Goal: Task Accomplishment & Management: Use online tool/utility

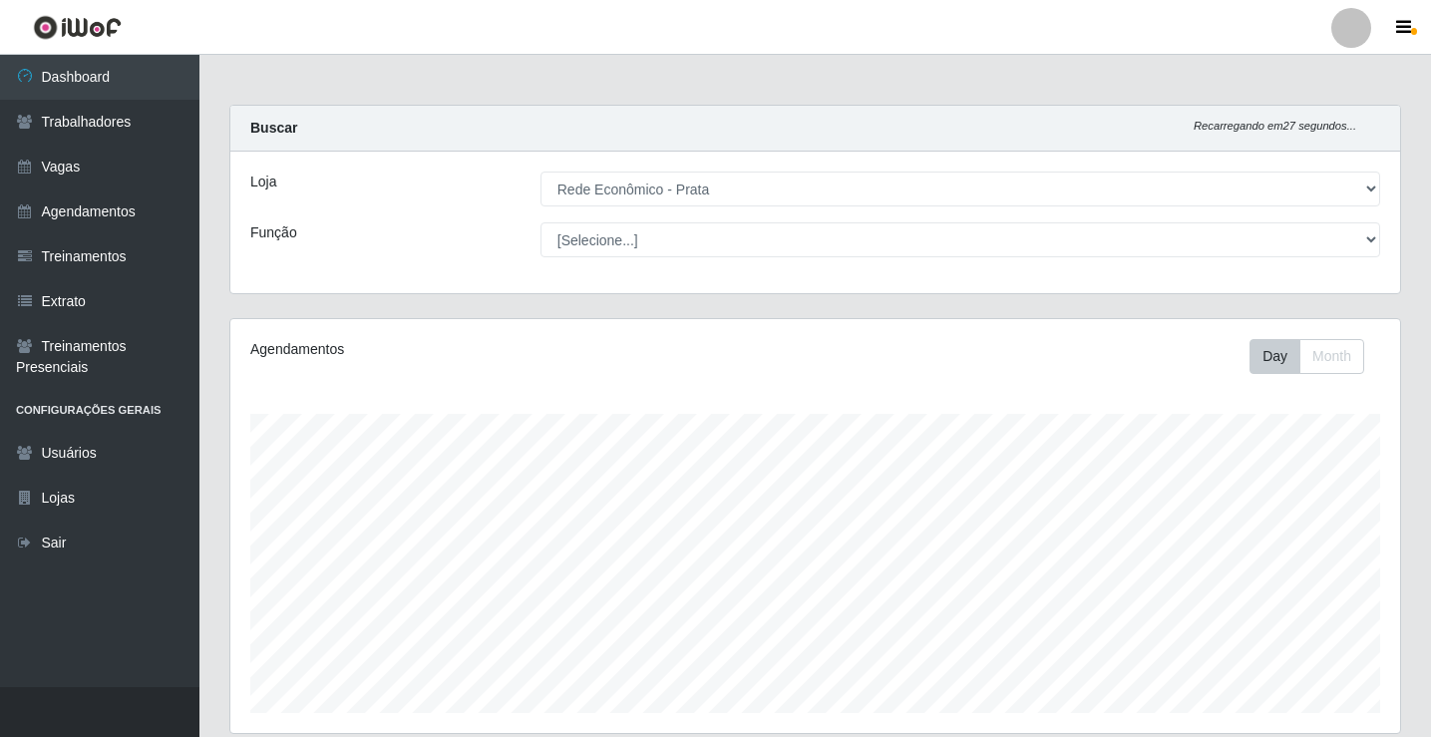
select select "192"
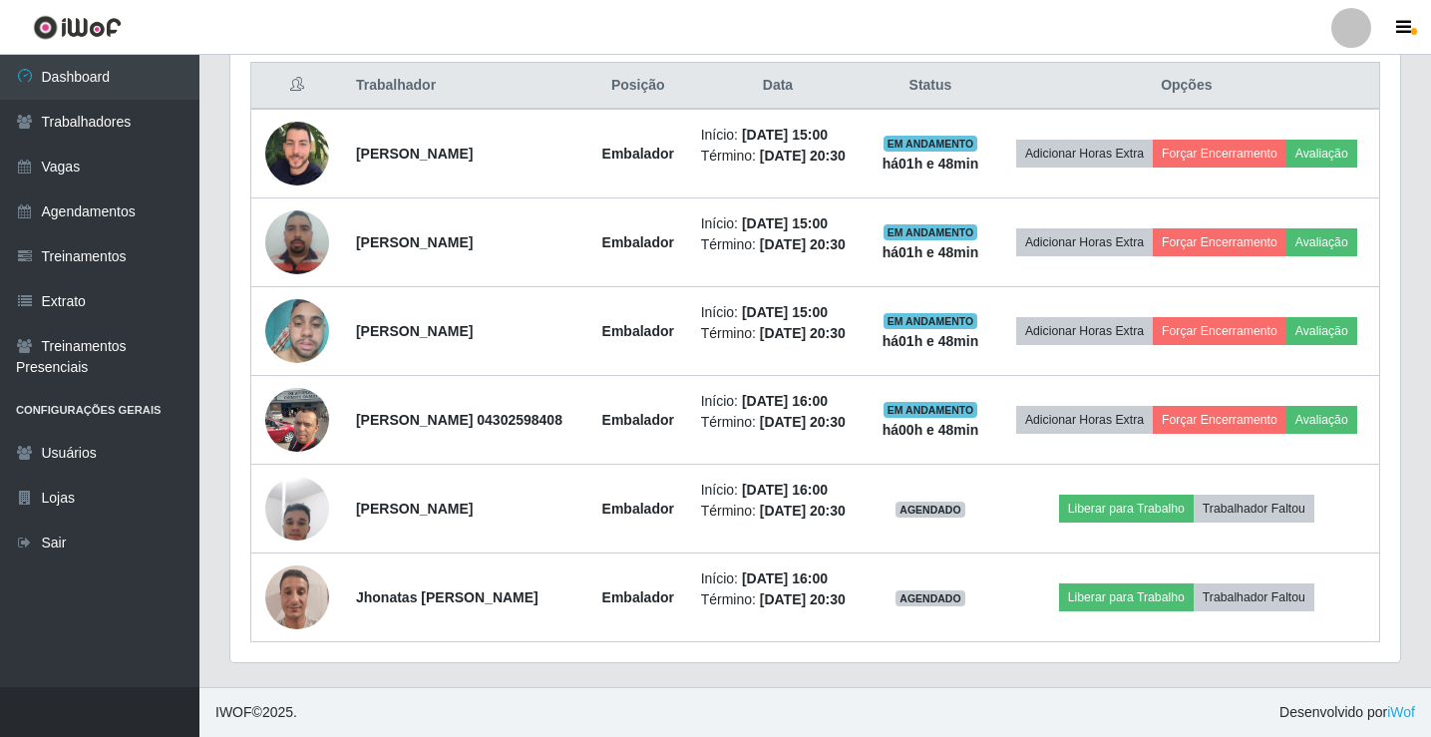
scroll to position [414, 1170]
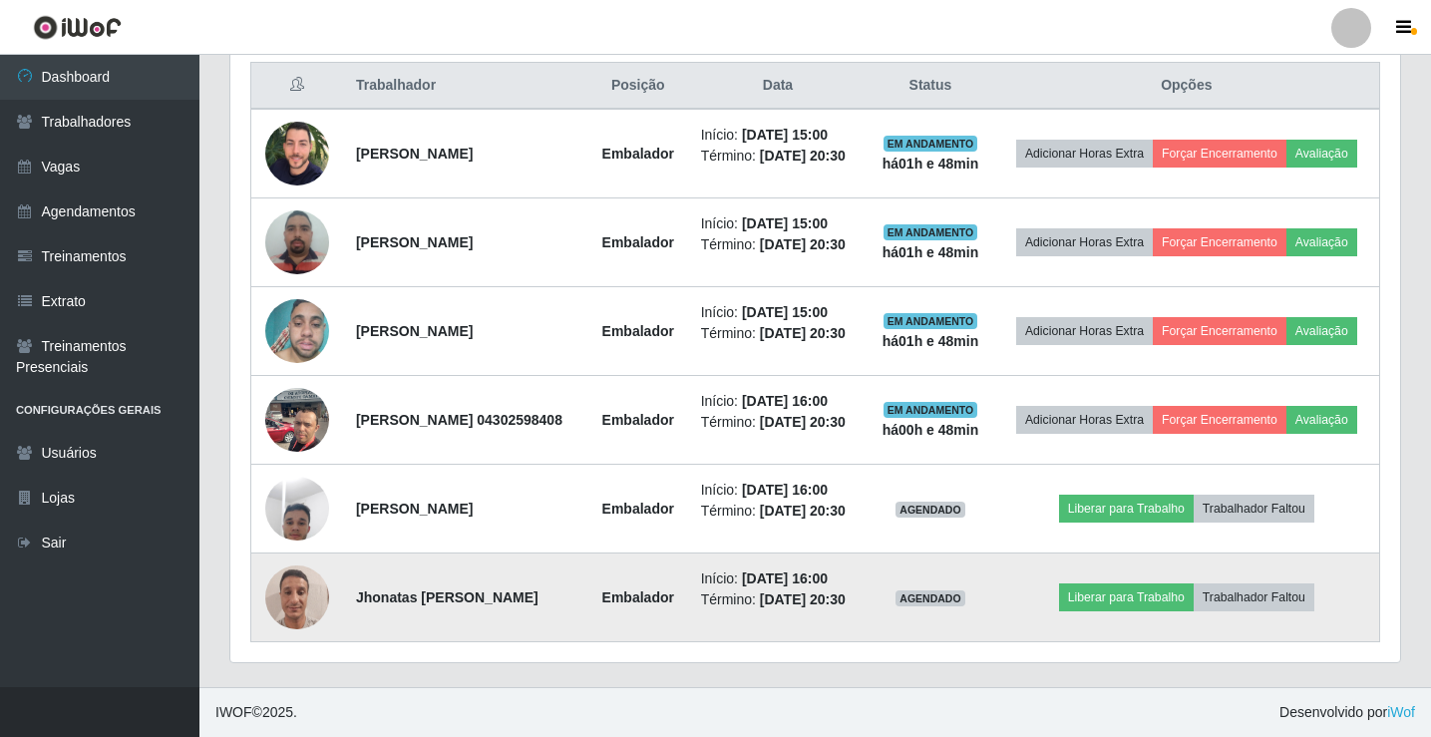
click at [293, 608] on img at bounding box center [297, 596] width 64 height 85
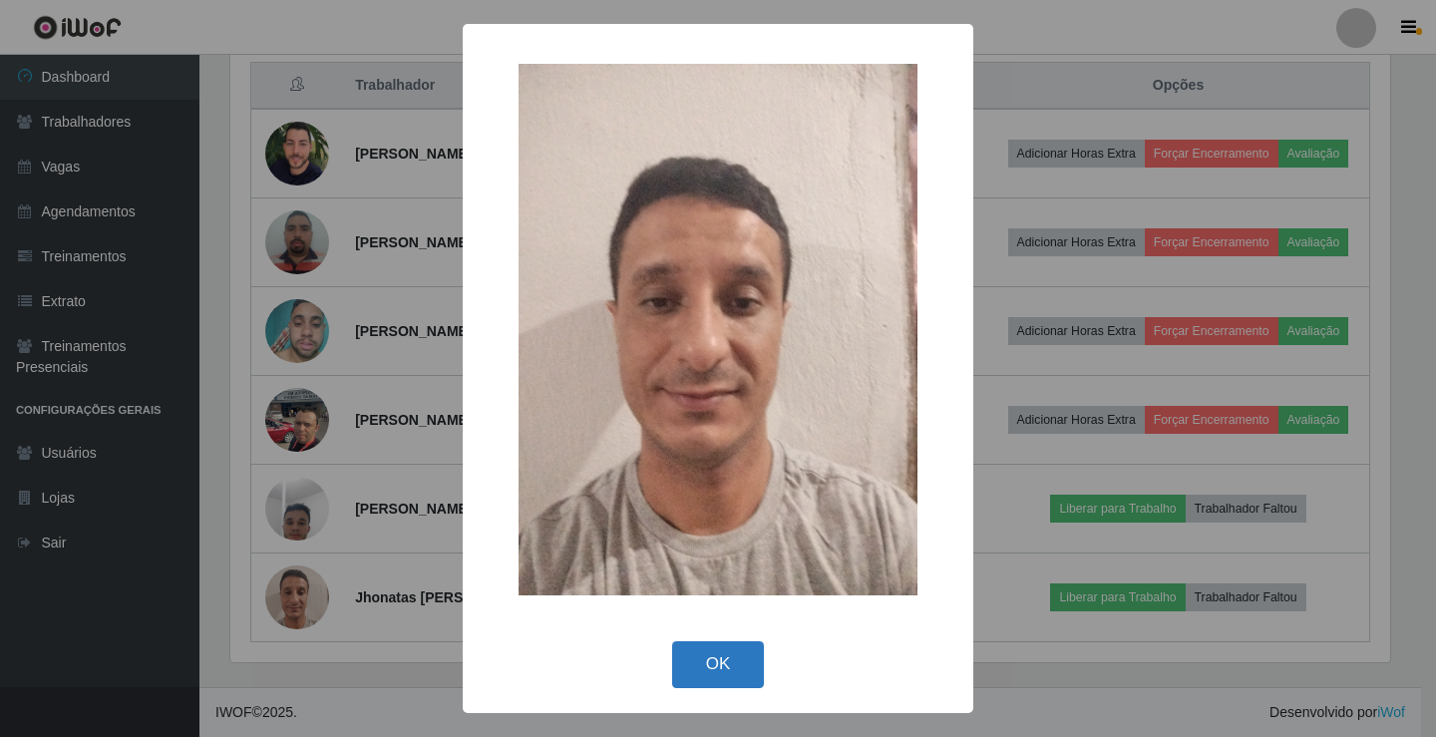
click at [720, 666] on button "OK" at bounding box center [718, 664] width 93 height 47
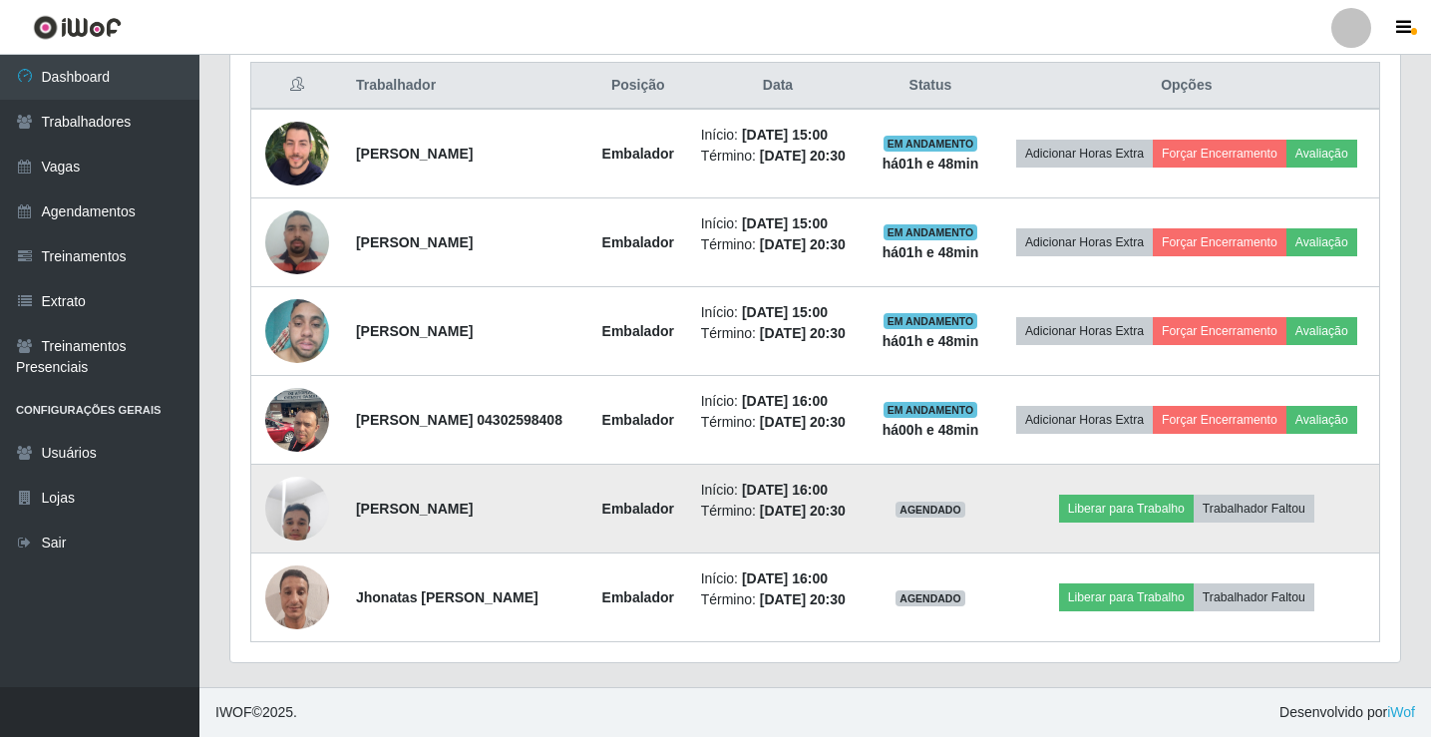
scroll to position [414, 1170]
click at [279, 491] on img at bounding box center [297, 508] width 64 height 85
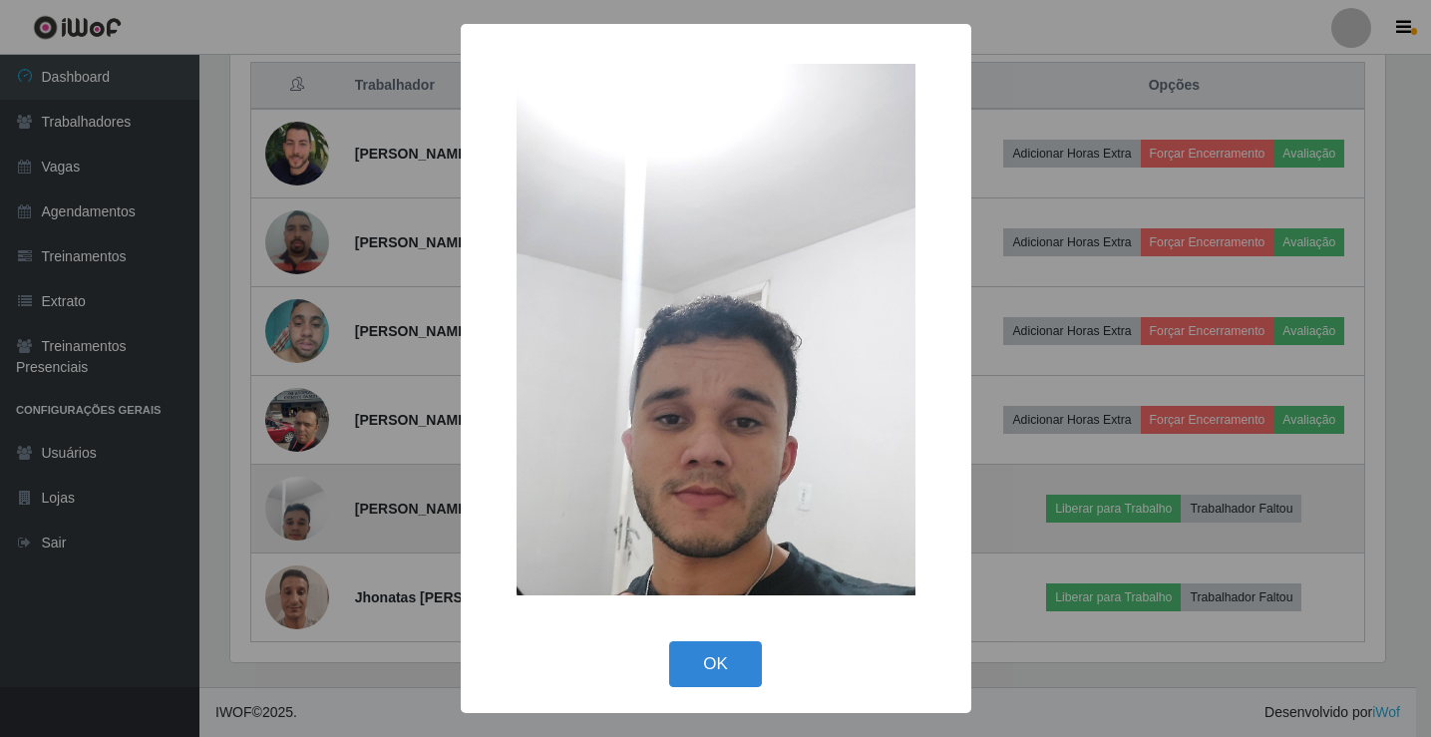
scroll to position [414, 1160]
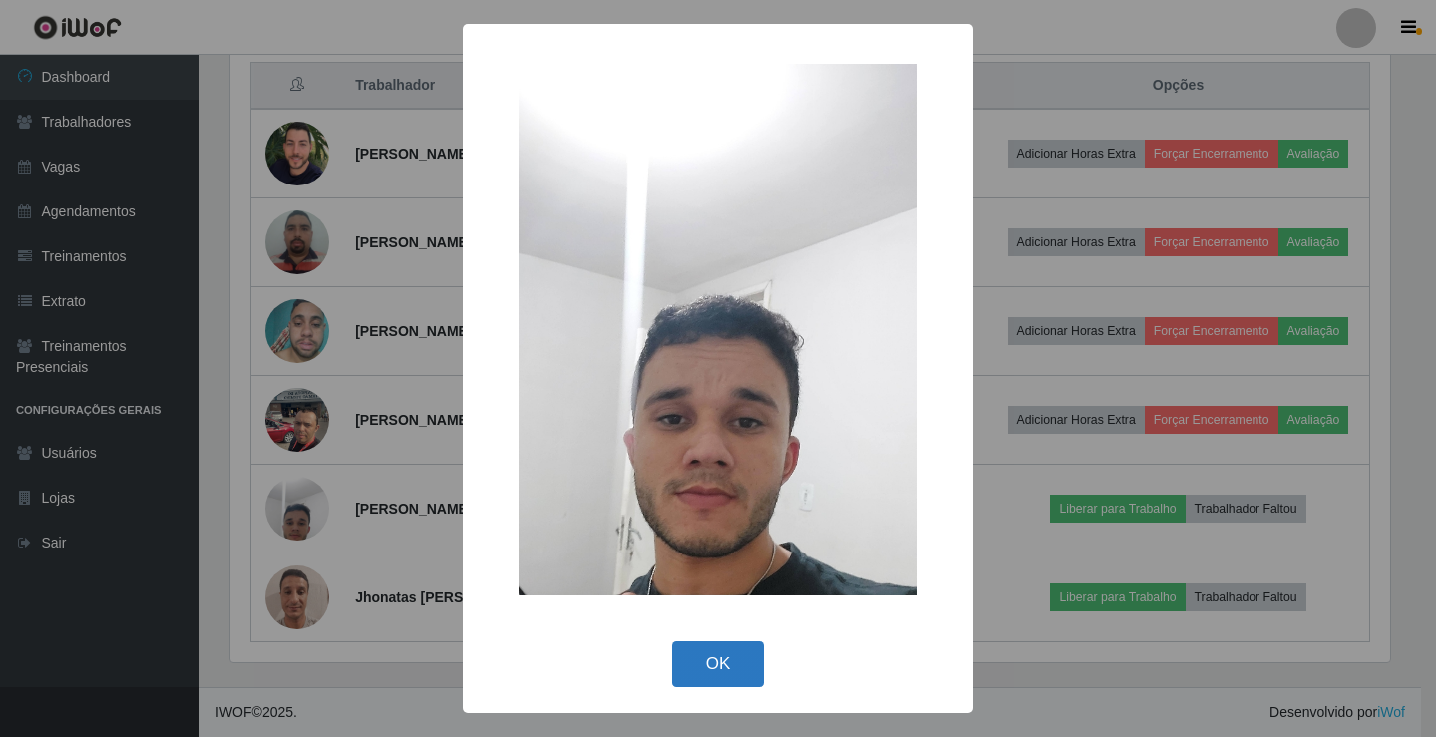
click at [726, 672] on button "OK" at bounding box center [718, 664] width 93 height 47
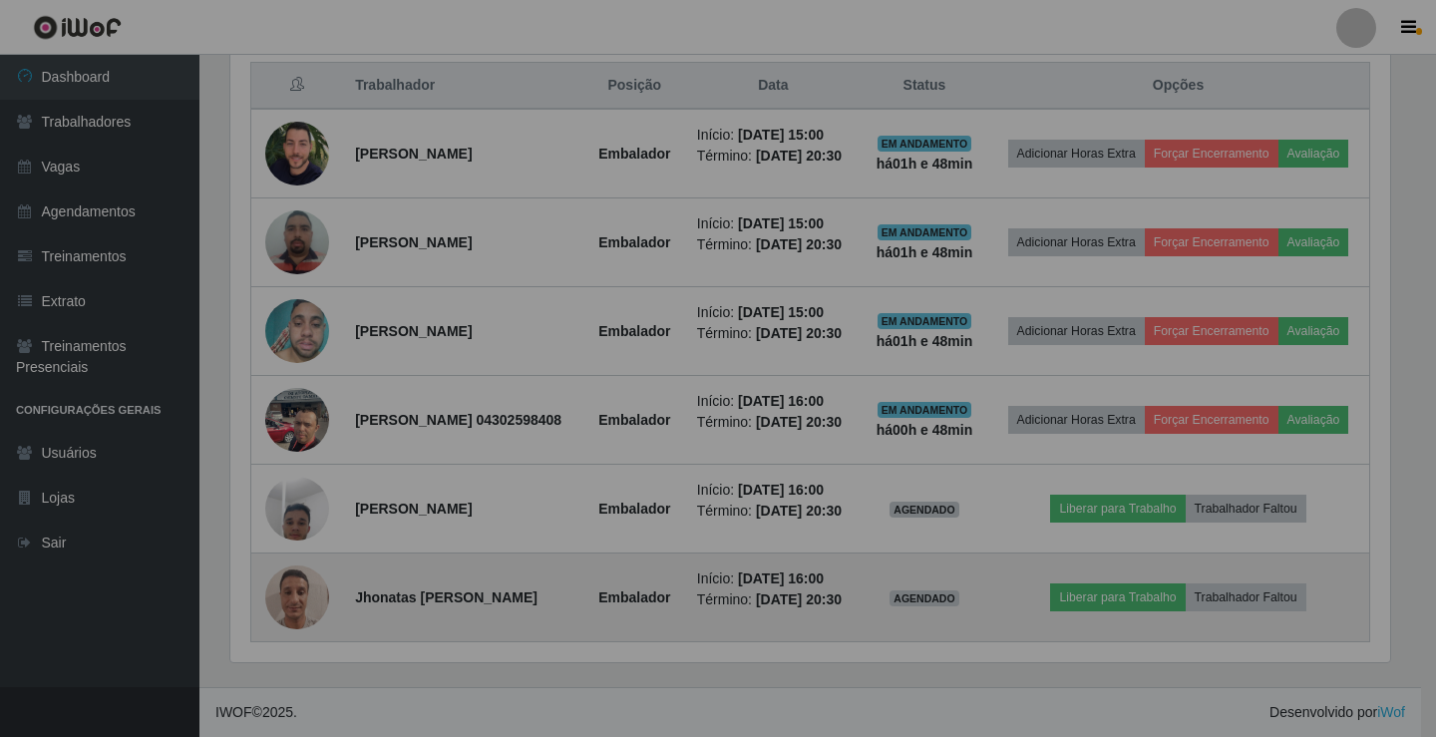
scroll to position [414, 1170]
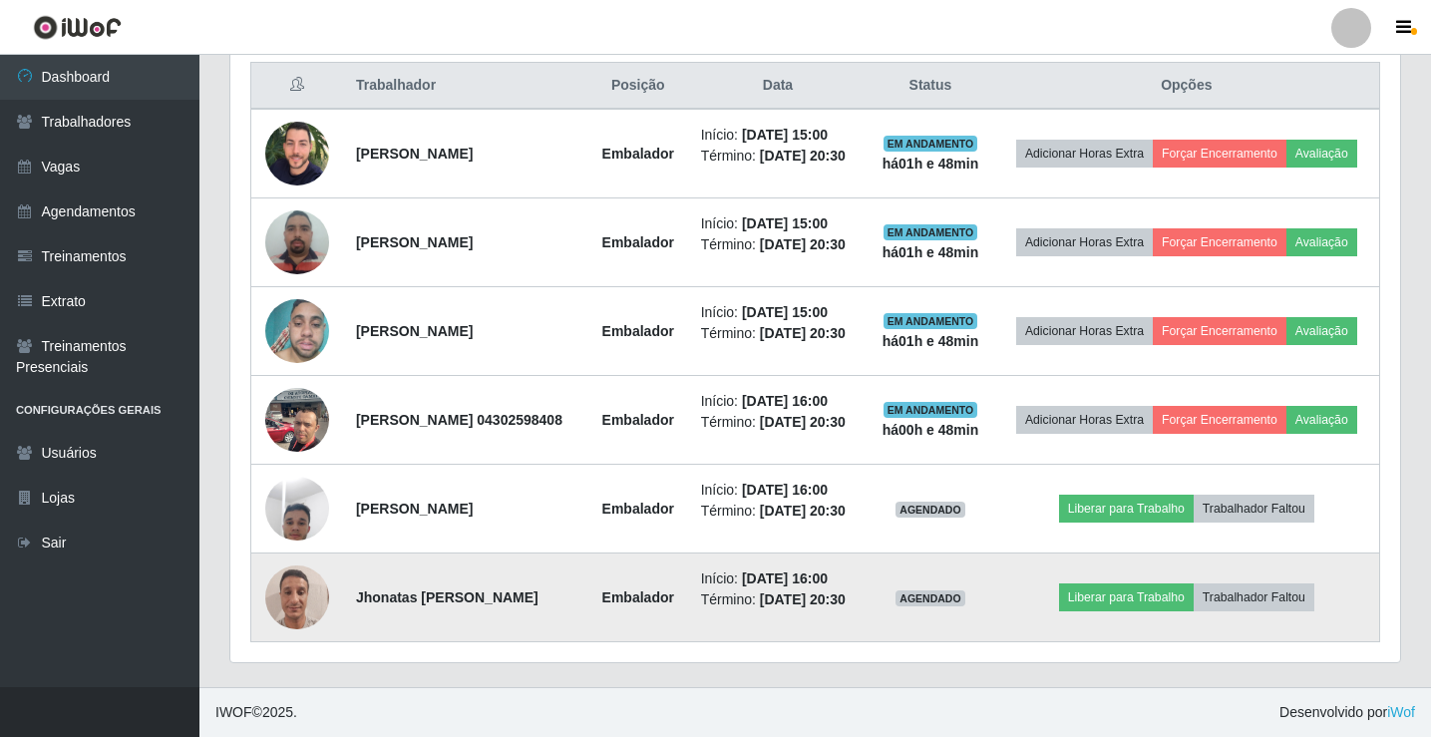
click at [285, 597] on img at bounding box center [297, 596] width 64 height 85
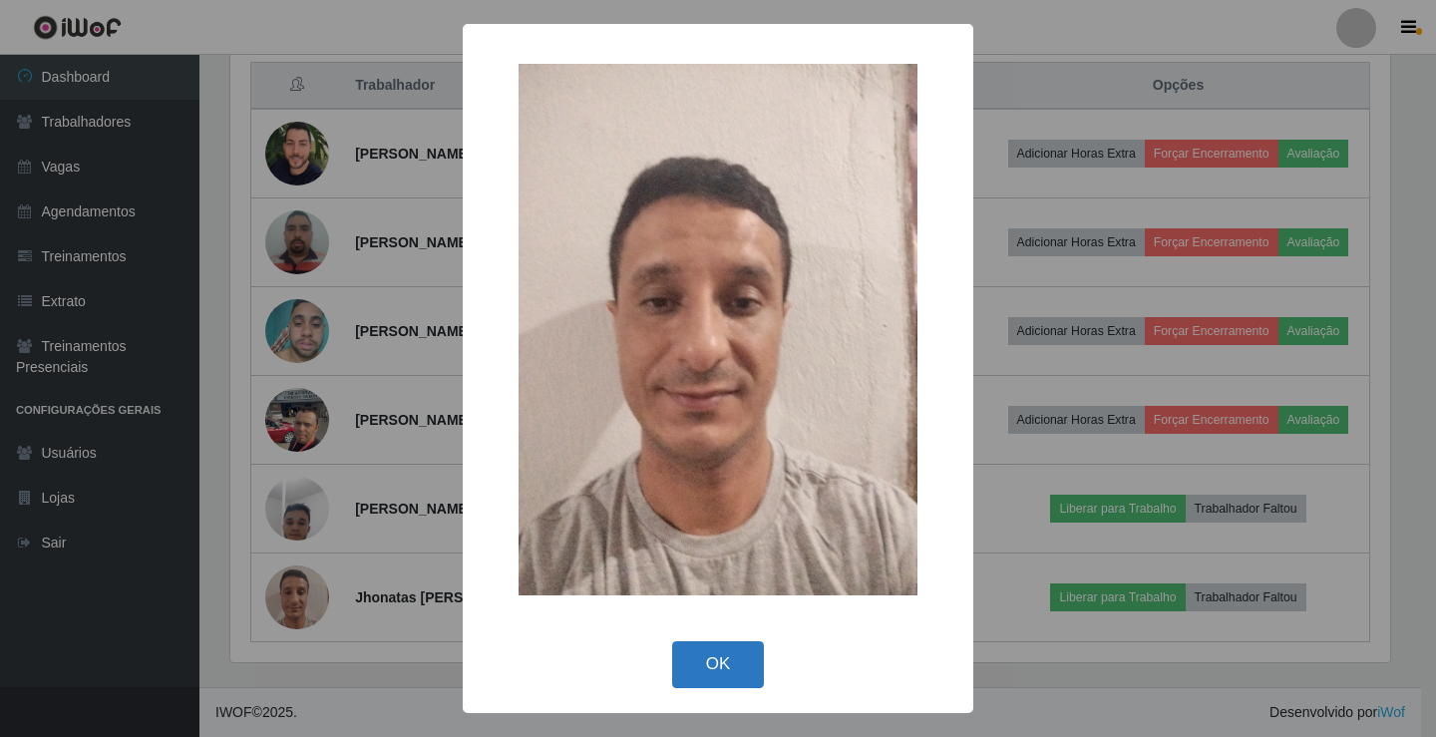
click at [715, 666] on button "OK" at bounding box center [718, 664] width 93 height 47
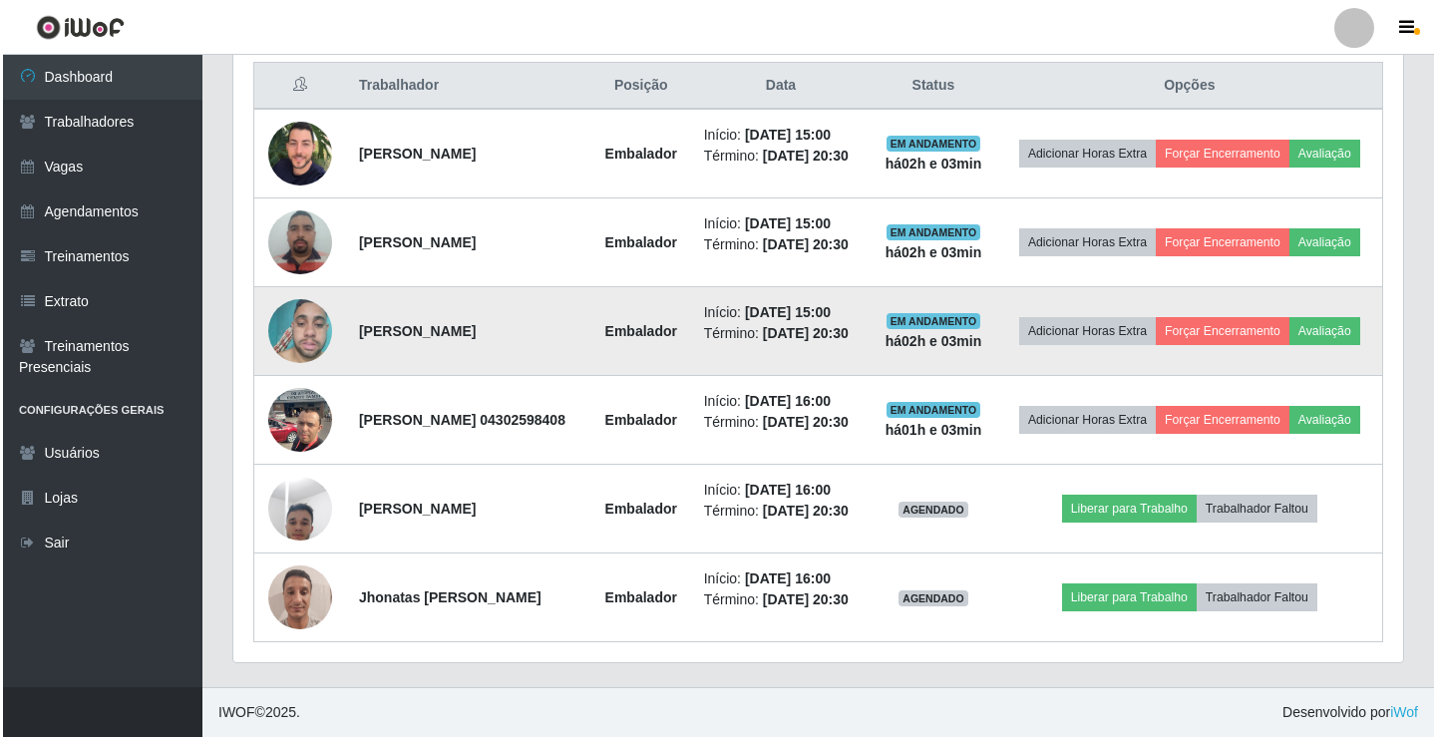
scroll to position [854, 0]
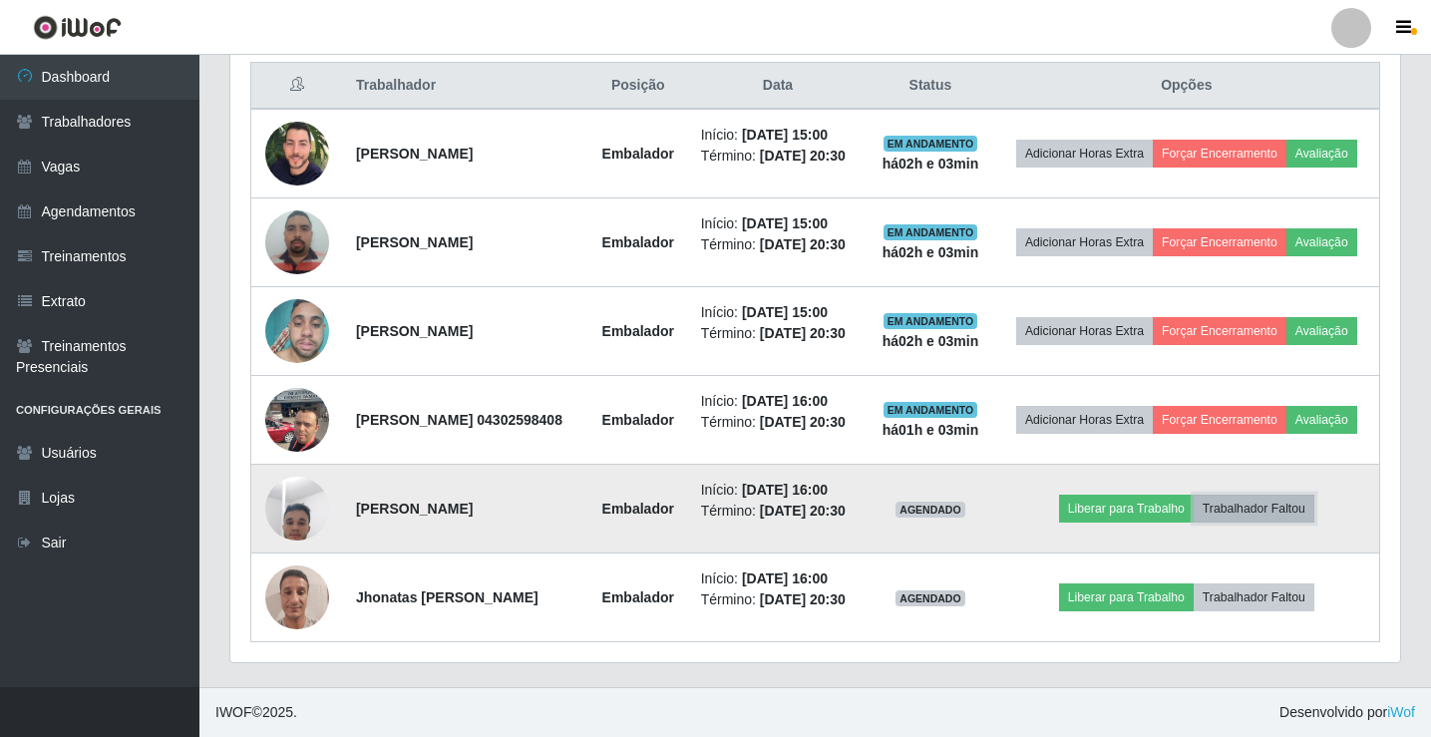
click at [1257, 495] on button "Trabalhador Faltou" at bounding box center [1253, 509] width 121 height 28
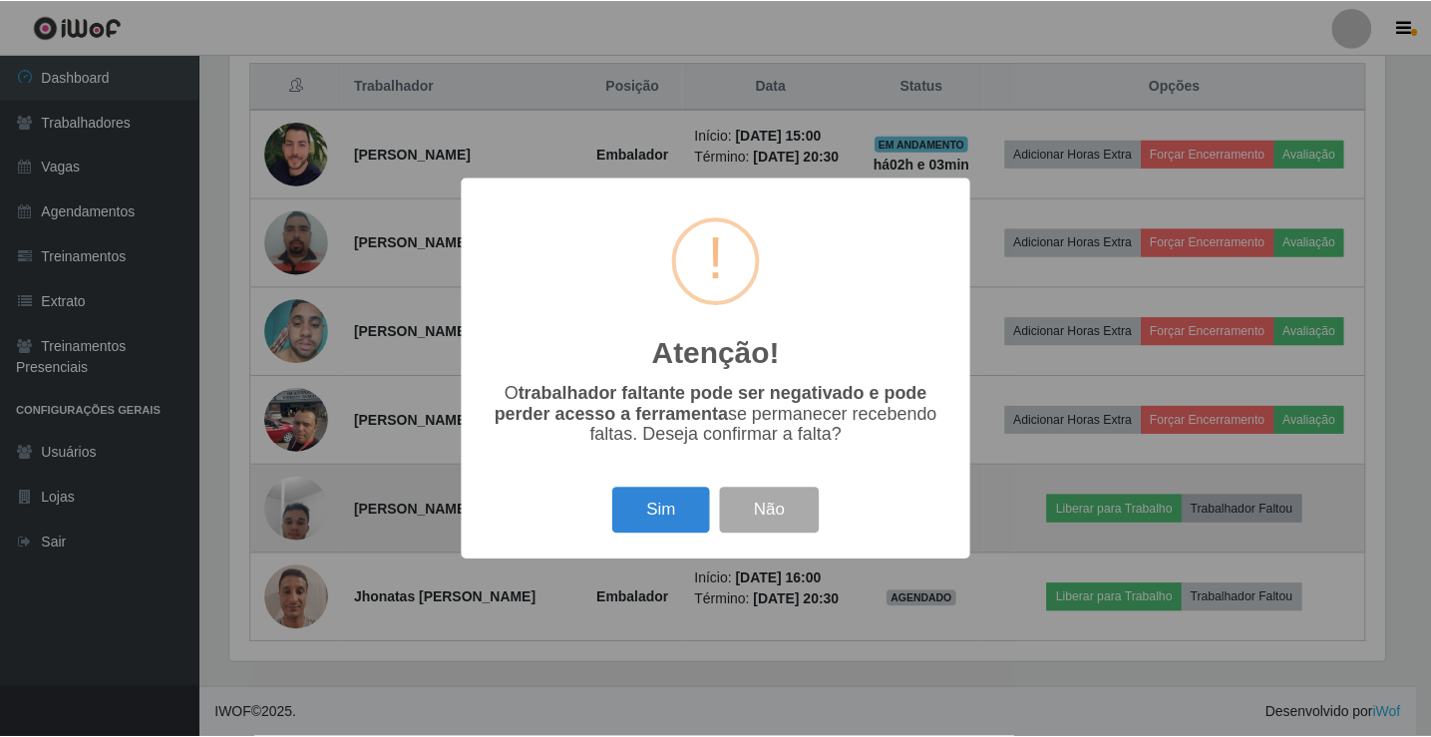
scroll to position [414, 1160]
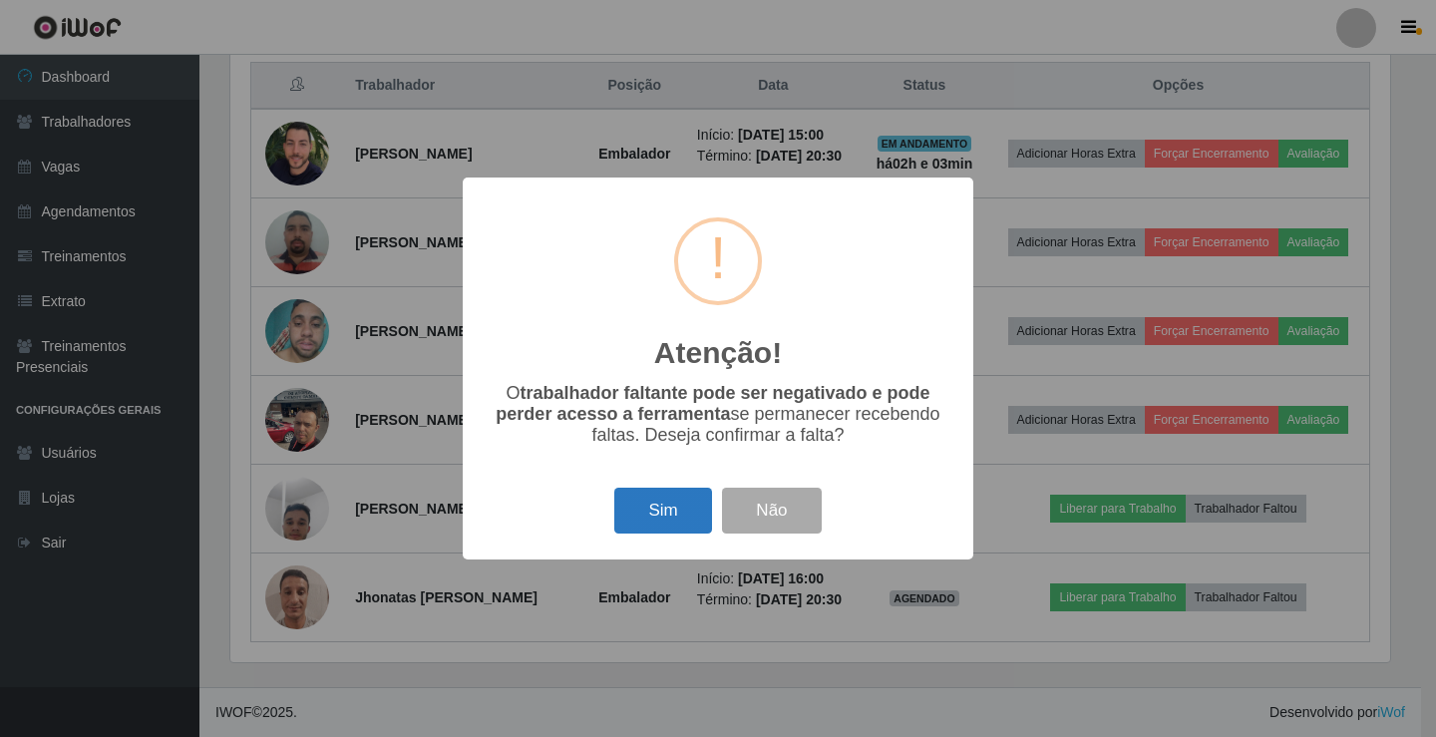
click at [673, 517] on button "Sim" at bounding box center [662, 511] width 97 height 47
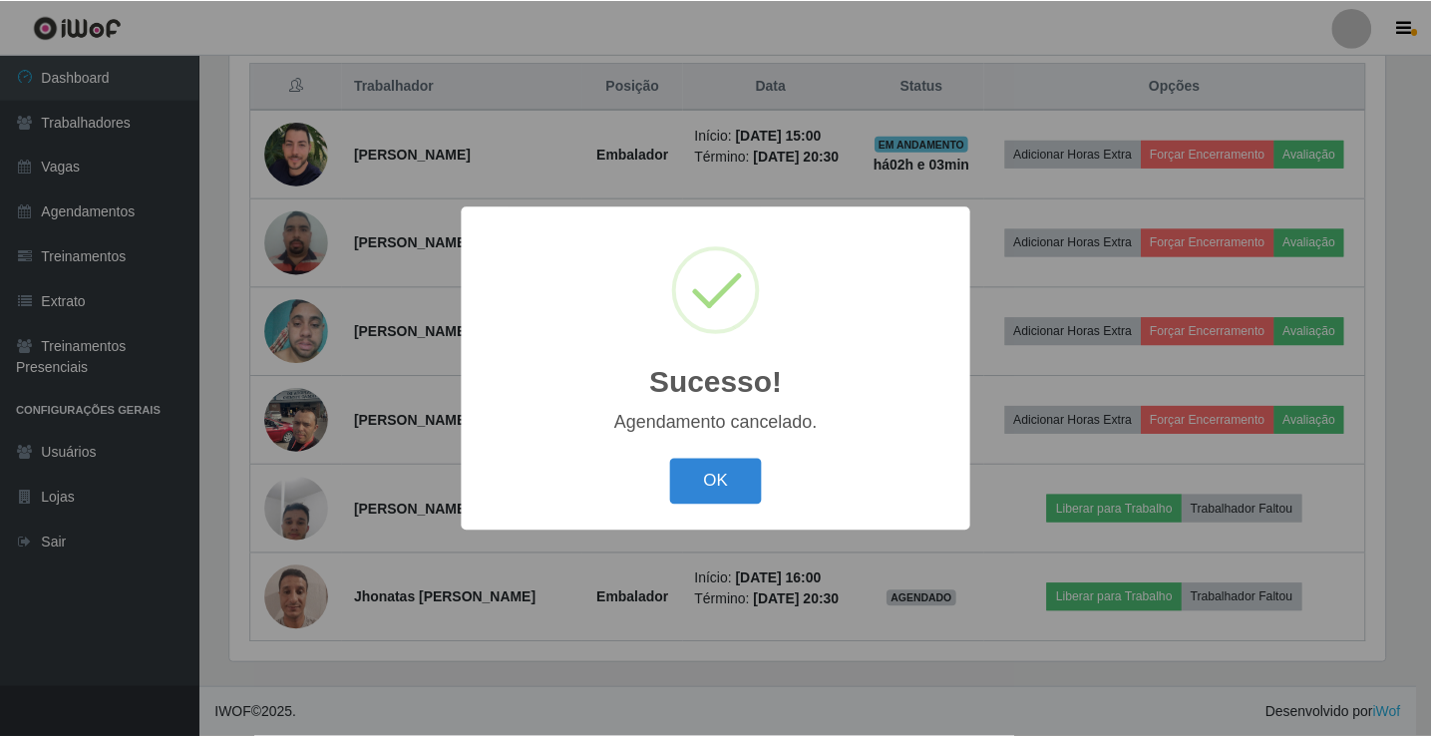
scroll to position [751, 0]
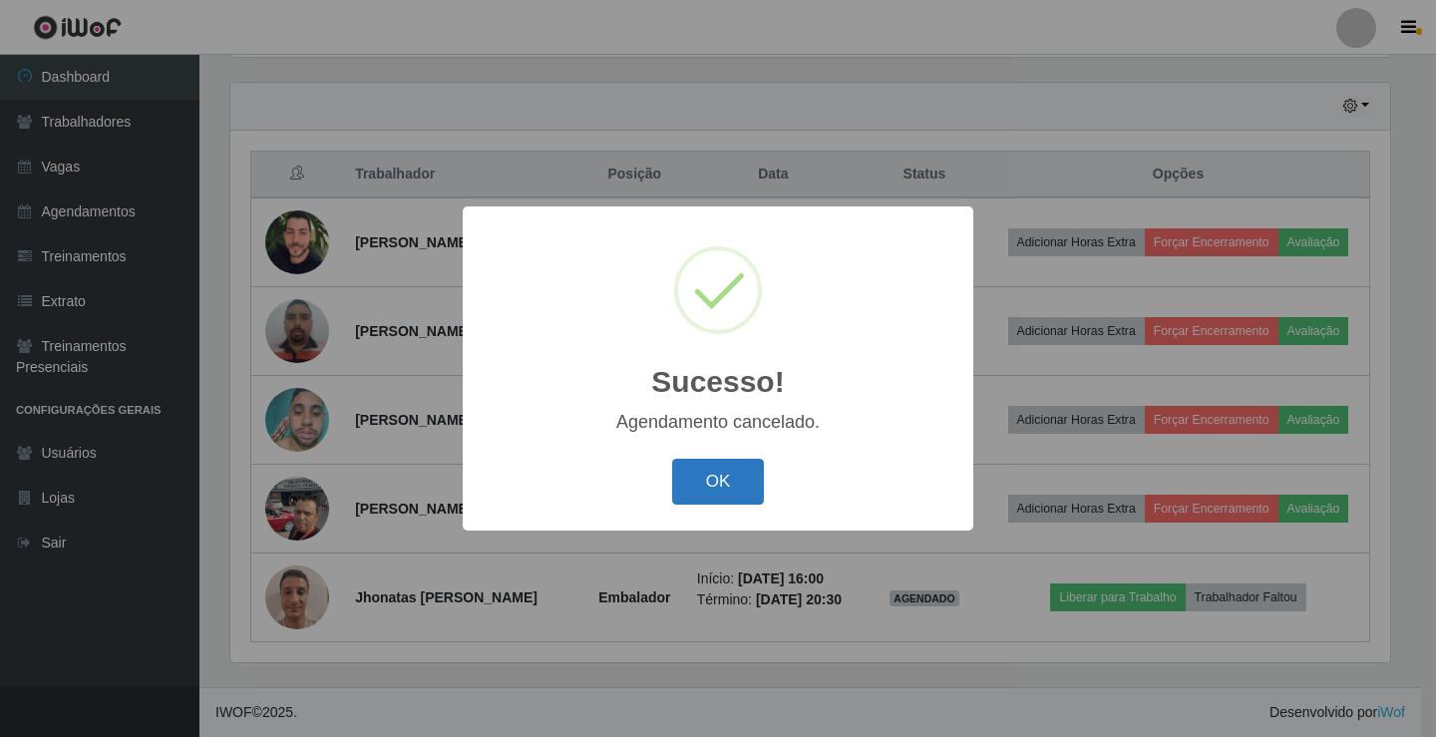
click at [710, 488] on button "OK" at bounding box center [718, 482] width 93 height 47
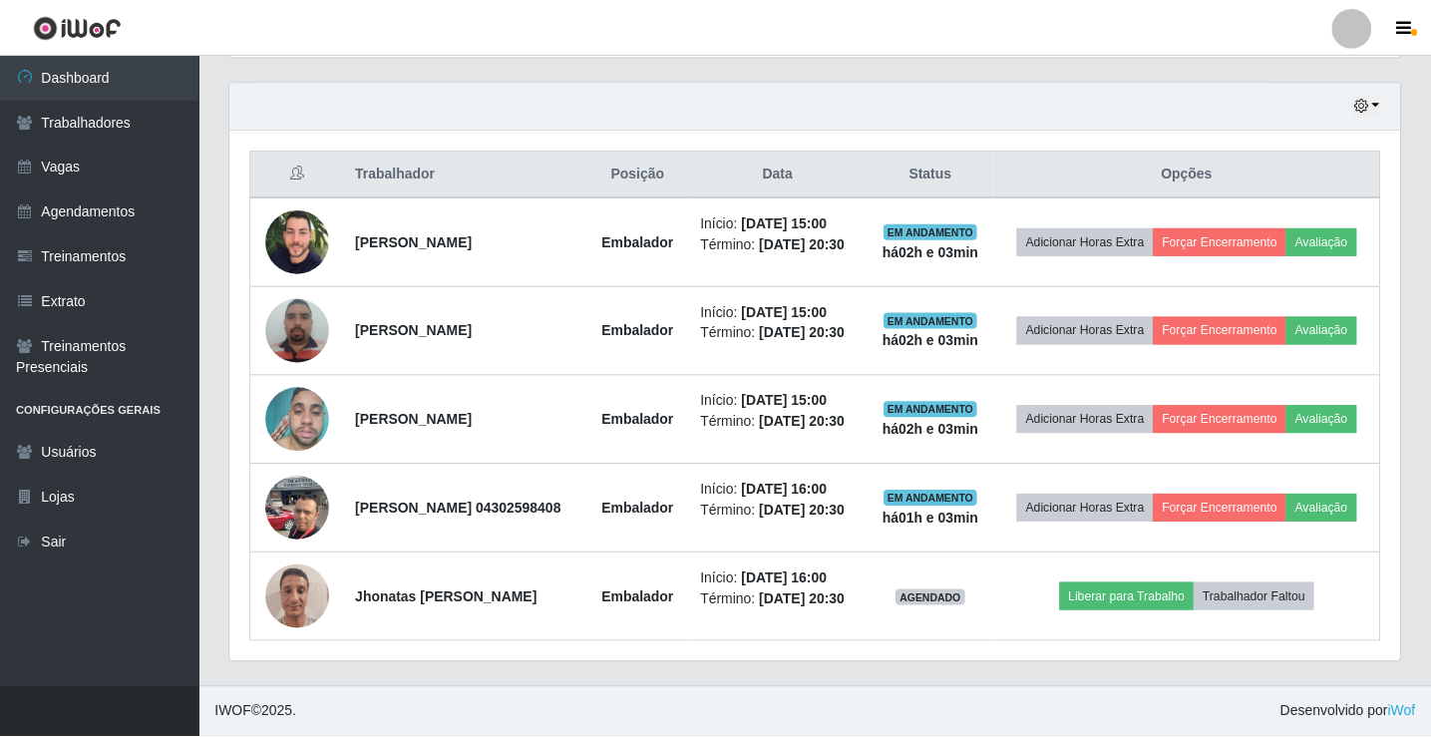
scroll to position [414, 1170]
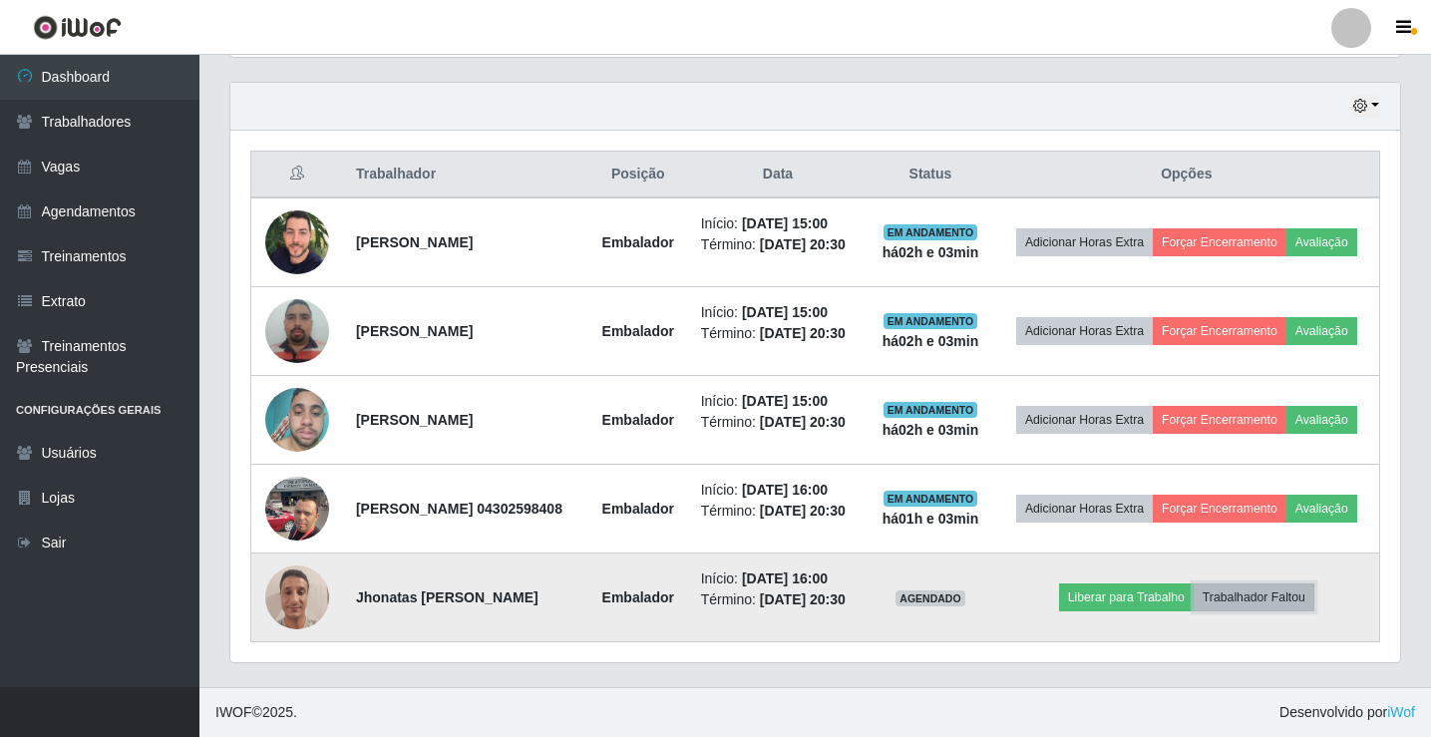
click at [1284, 600] on button "Trabalhador Faltou" at bounding box center [1253, 597] width 121 height 28
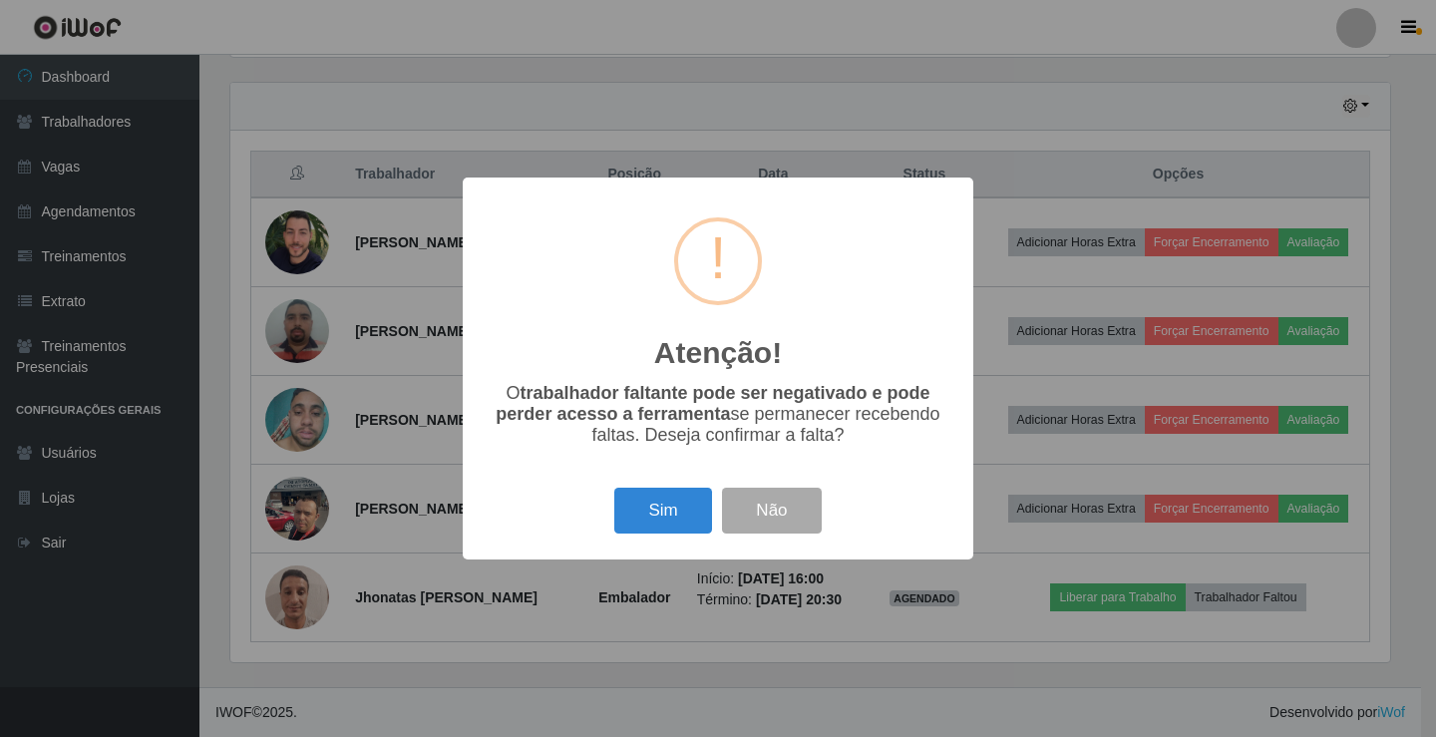
click at [681, 516] on button "Sim" at bounding box center [662, 511] width 97 height 47
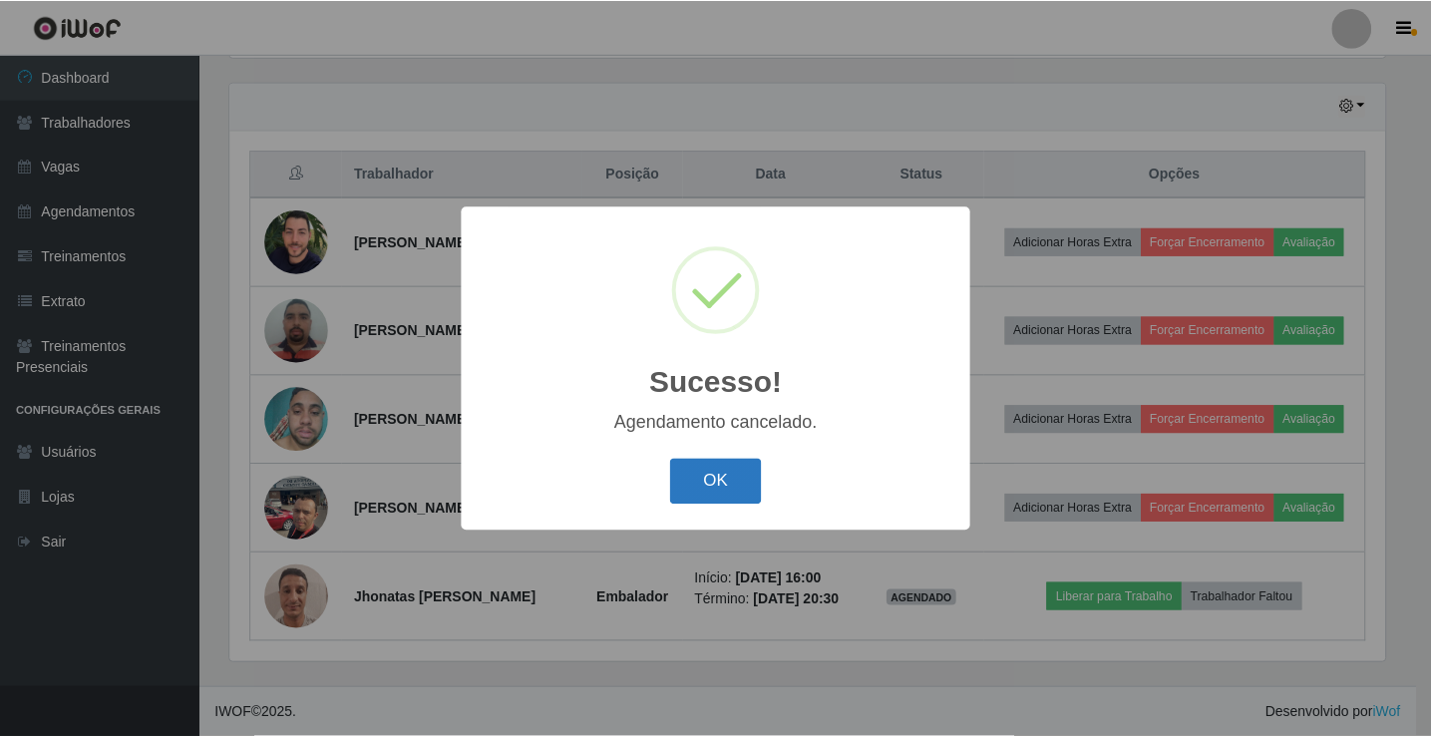
scroll to position [647, 0]
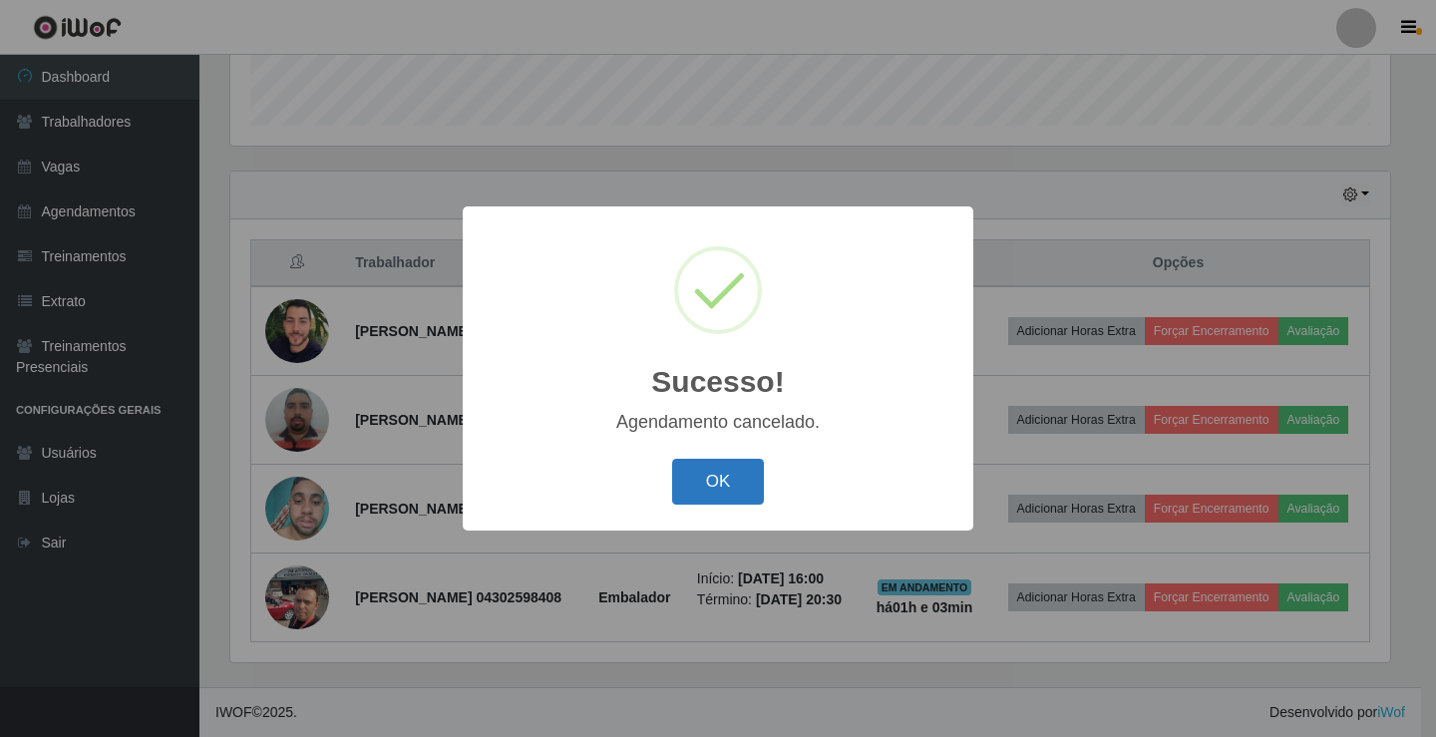
click at [730, 479] on button "OK" at bounding box center [718, 482] width 93 height 47
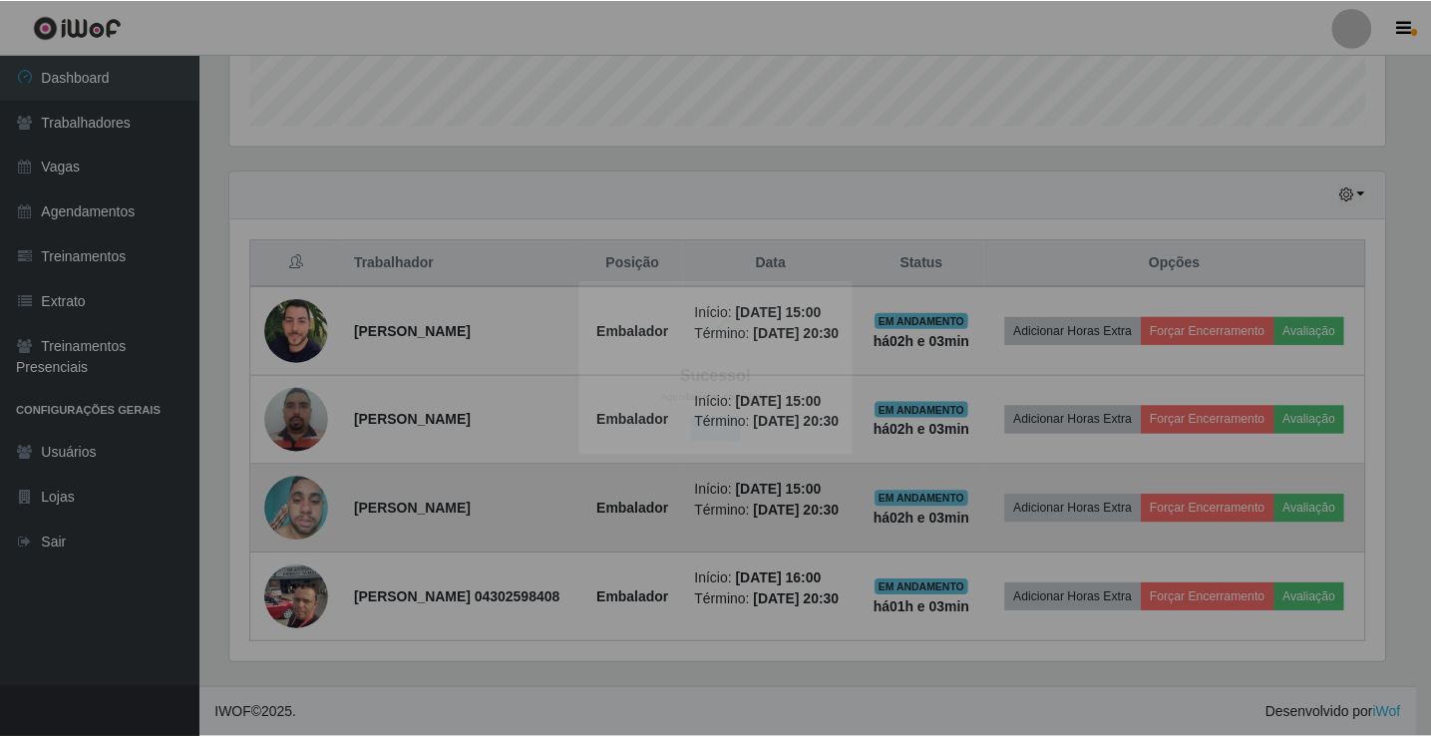
scroll to position [414, 1170]
